Goal: Browse casually: Explore the website without a specific task or goal

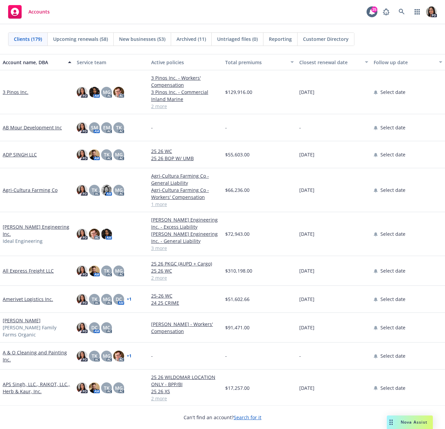
click at [135, 13] on div "Accounts 25 PD" at bounding box center [222, 12] width 445 height 24
